Goal: Task Accomplishment & Management: Use online tool/utility

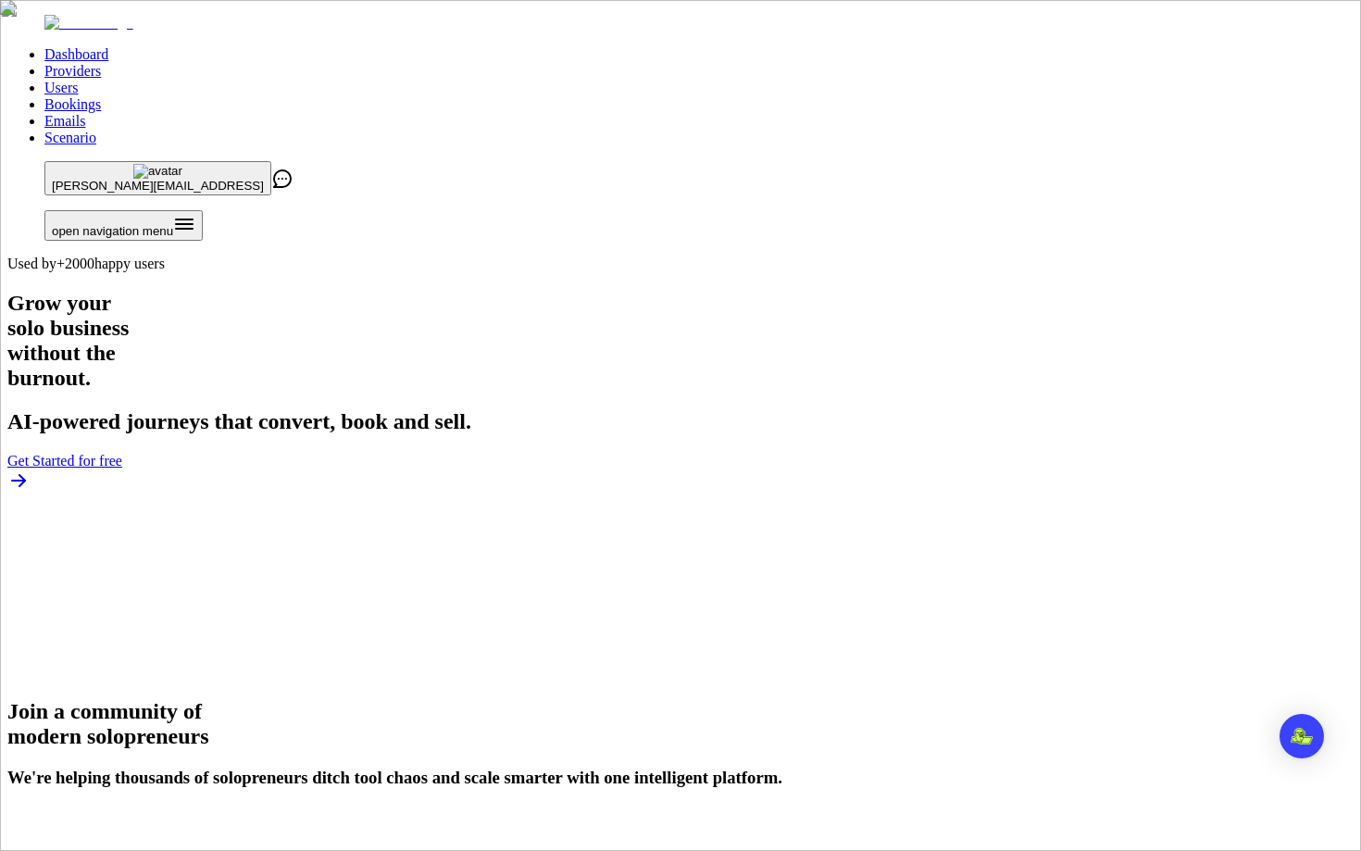
click at [78, 80] on link "Users" at bounding box center [60, 88] width 33 height 16
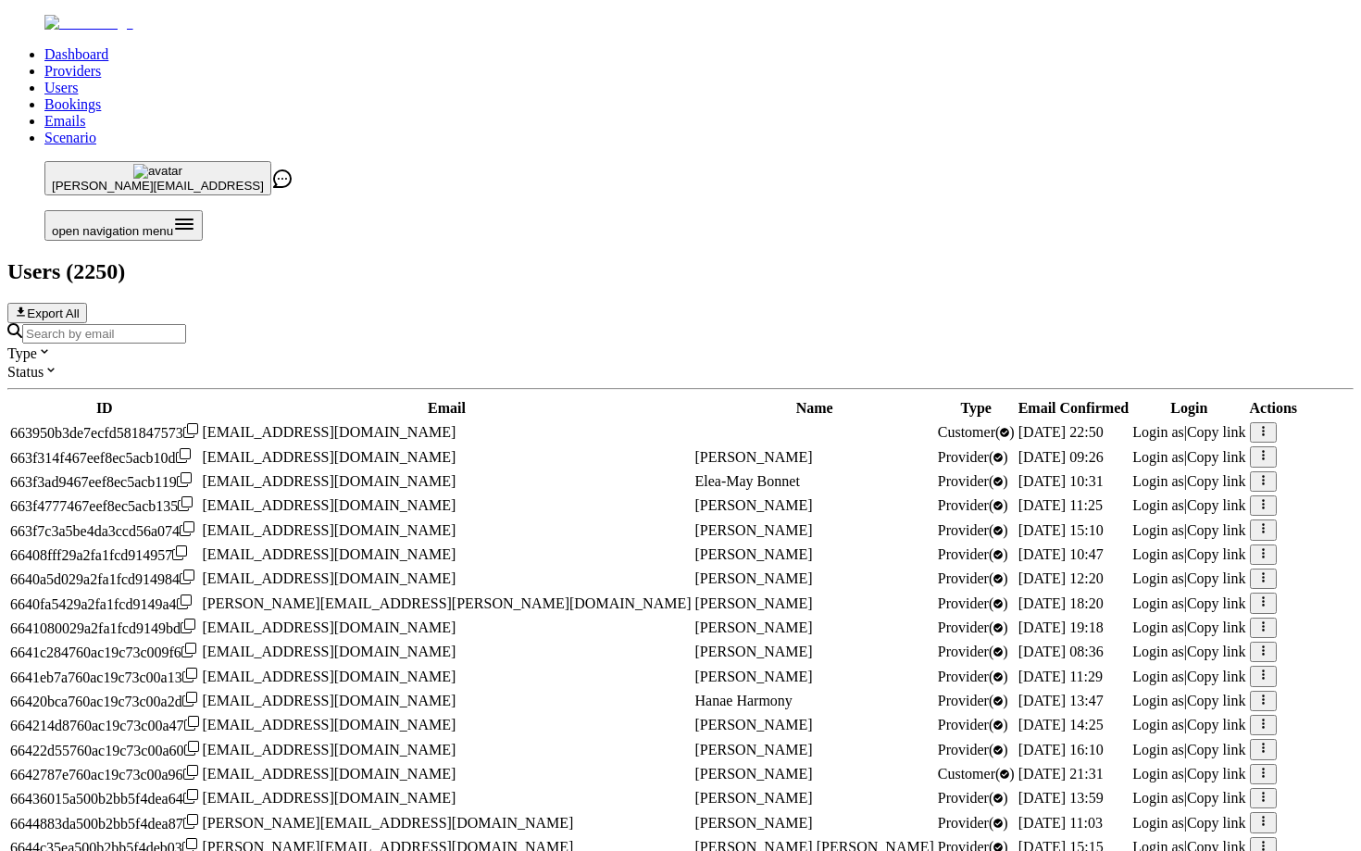
click at [186, 324] on input "Search by email" at bounding box center [104, 333] width 164 height 19
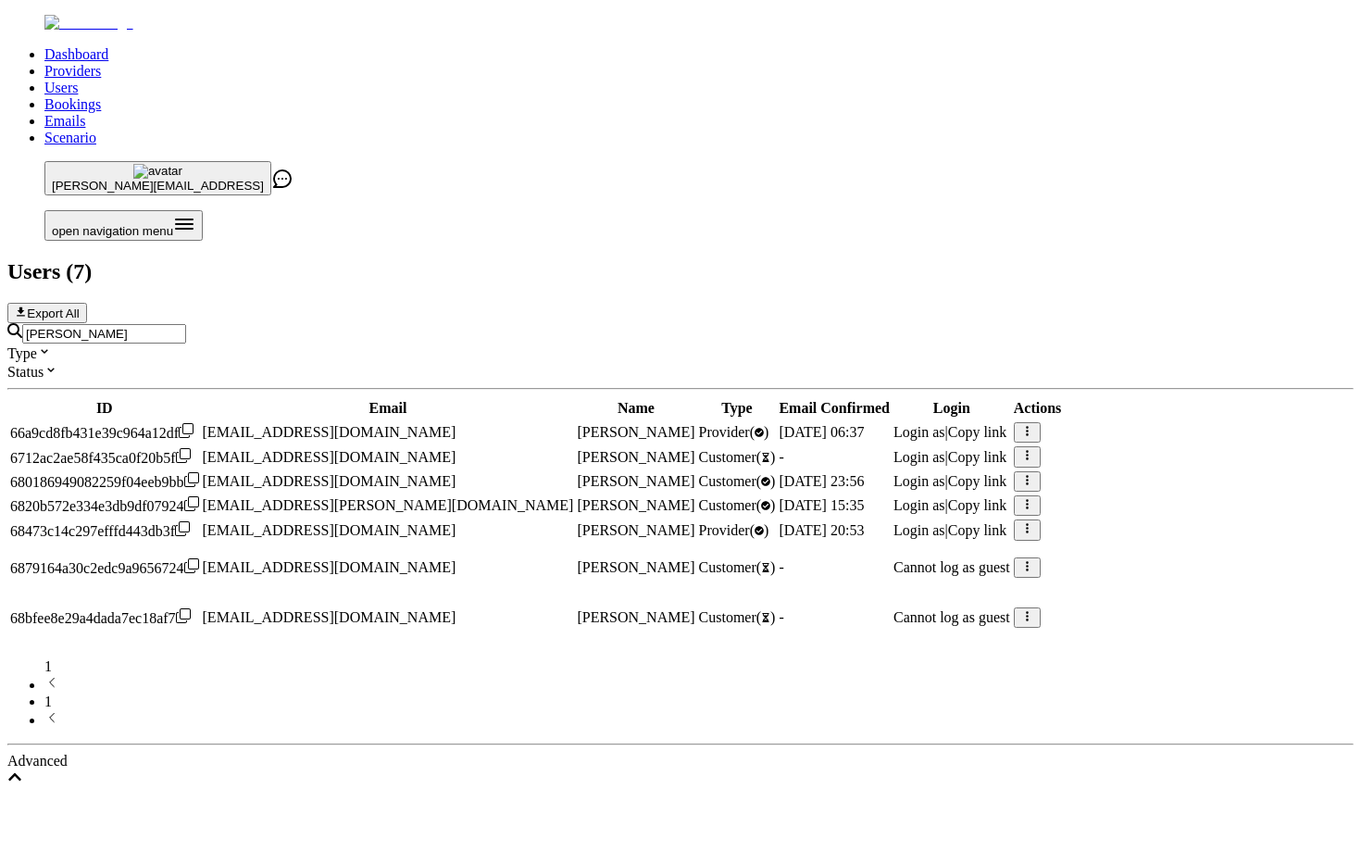
type input "[PERSON_NAME]"
click at [945, 522] on span "Login as" at bounding box center [919, 530] width 52 height 16
click at [186, 324] on input "[PERSON_NAME]" at bounding box center [104, 333] width 164 height 19
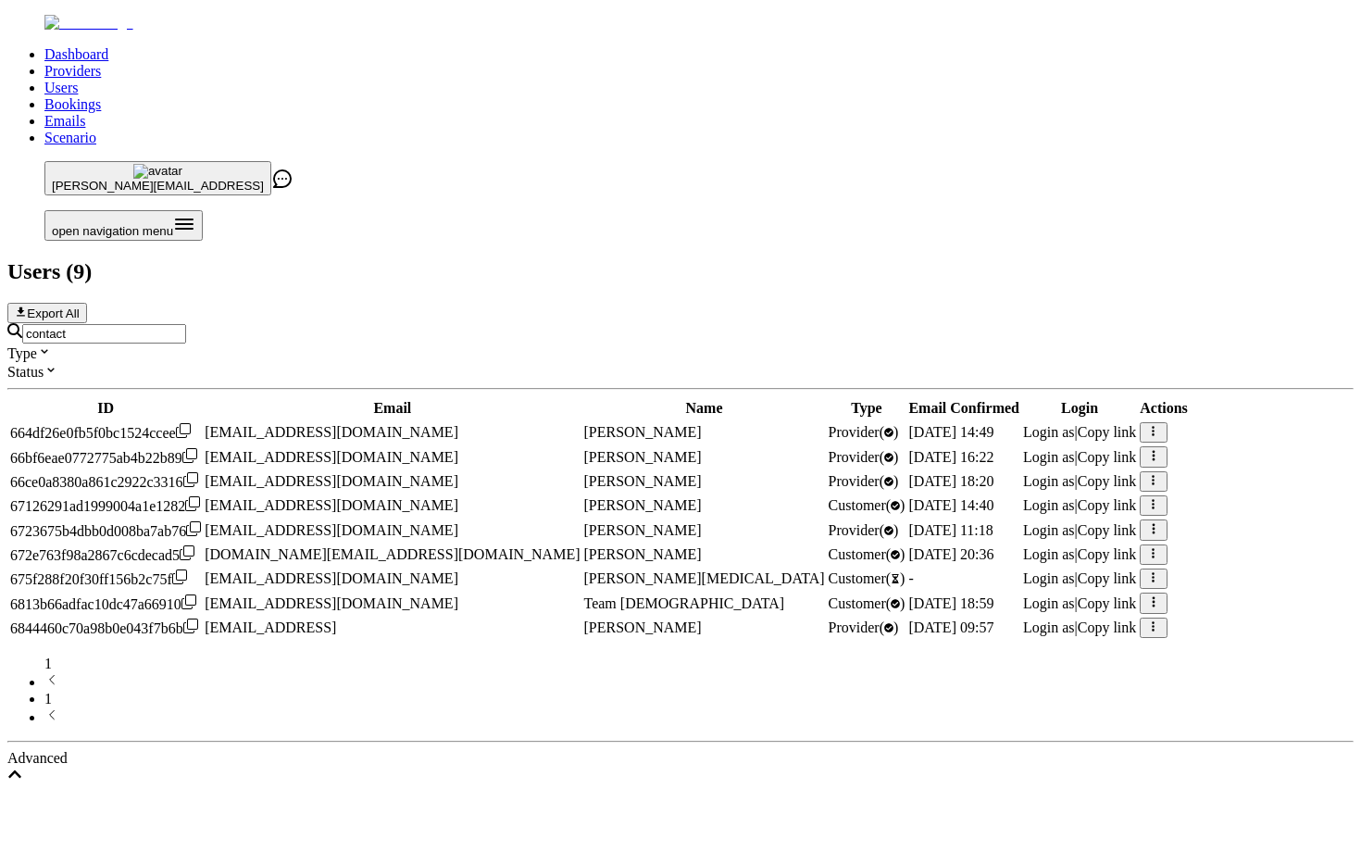
type input "[EMAIL_ADDRESS]"
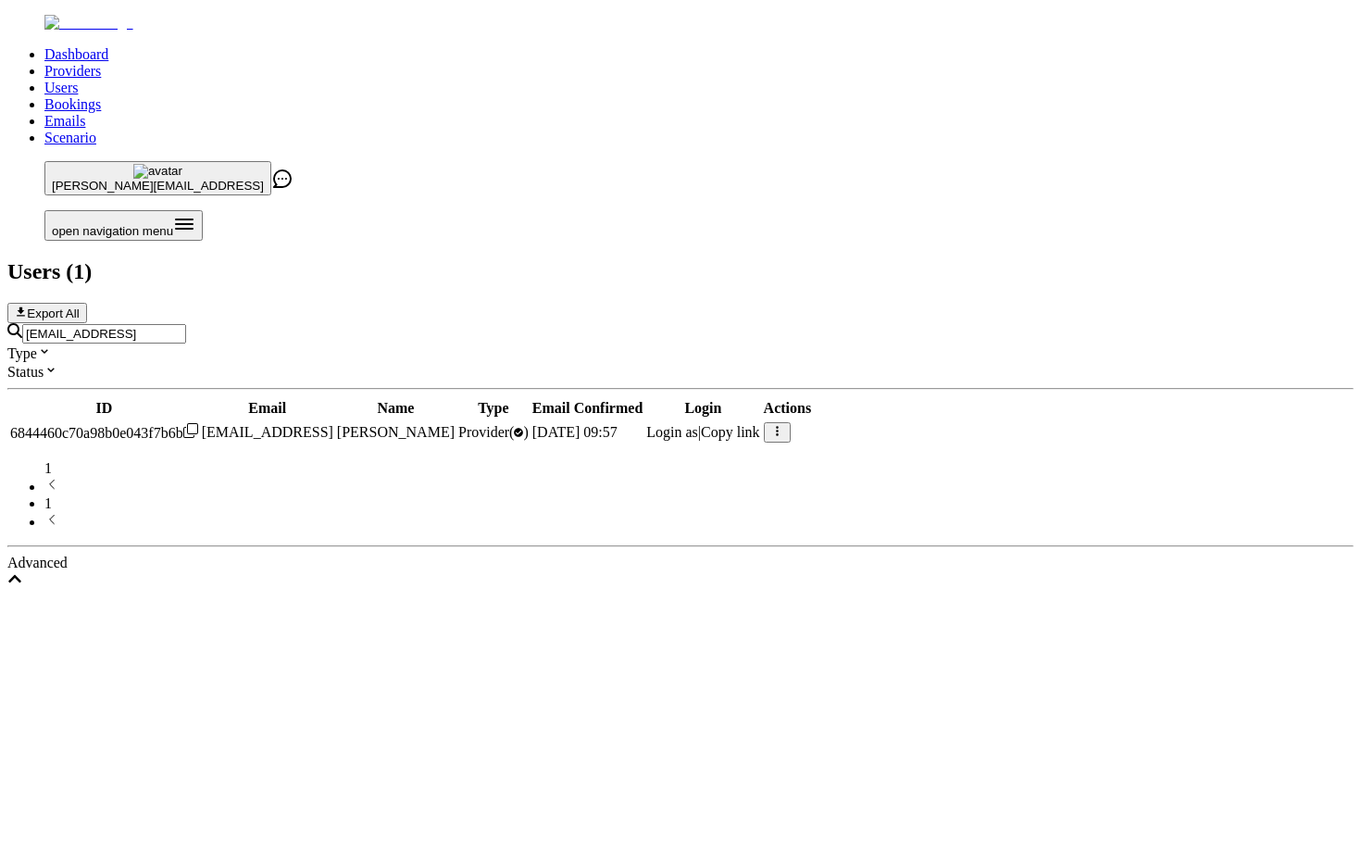
click at [698, 424] on span "Login as" at bounding box center [672, 432] width 52 height 16
